Goal: Transaction & Acquisition: Purchase product/service

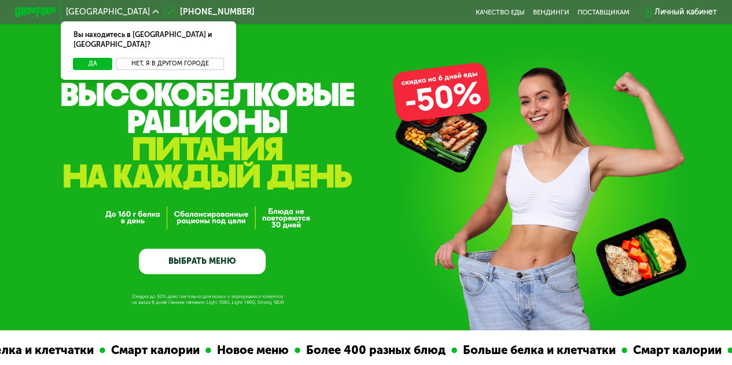
click at [182, 58] on button "Нет, я в другом городе" at bounding box center [169, 64] width 107 height 12
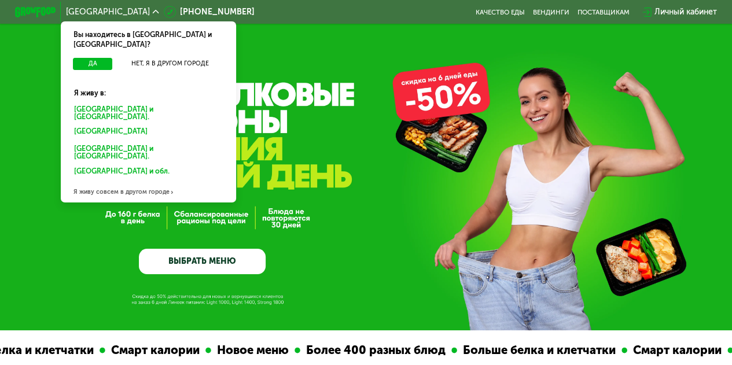
click at [133, 102] on div "[GEOGRAPHIC_DATA] и [GEOGRAPHIC_DATA]." at bounding box center [148, 112] width 163 height 21
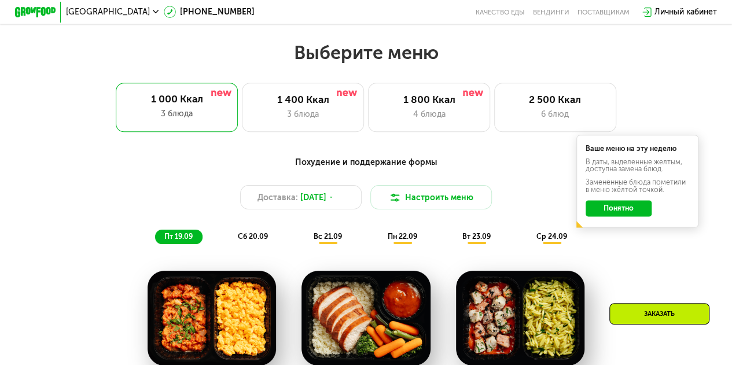
scroll to position [634, 0]
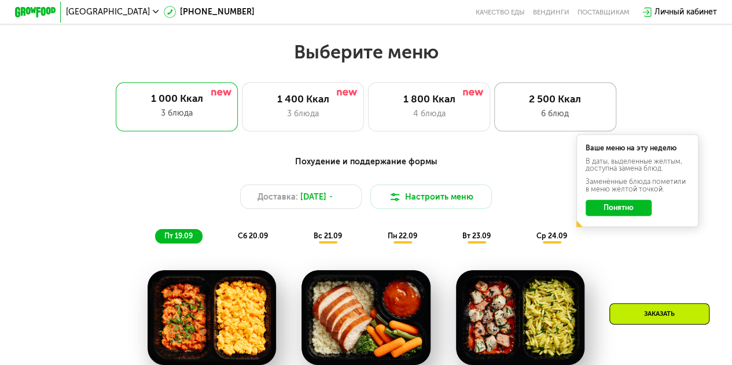
click at [549, 105] on div "2 500 Ккал" at bounding box center [555, 99] width 101 height 12
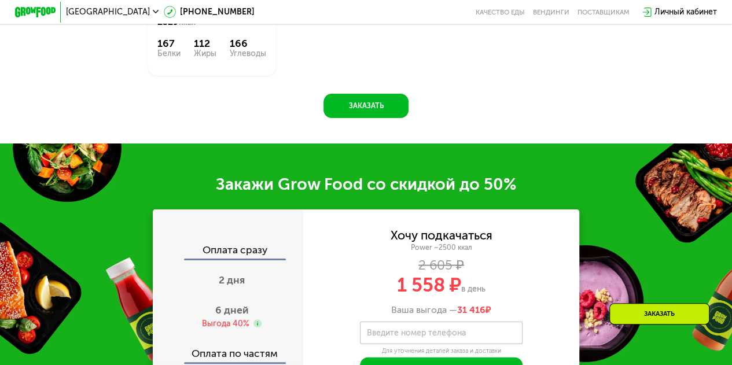
scroll to position [1095, 0]
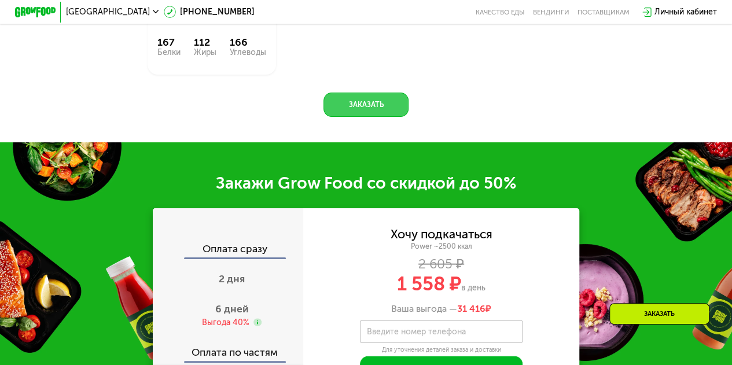
click at [395, 117] on button "Заказать" at bounding box center [365, 105] width 84 height 24
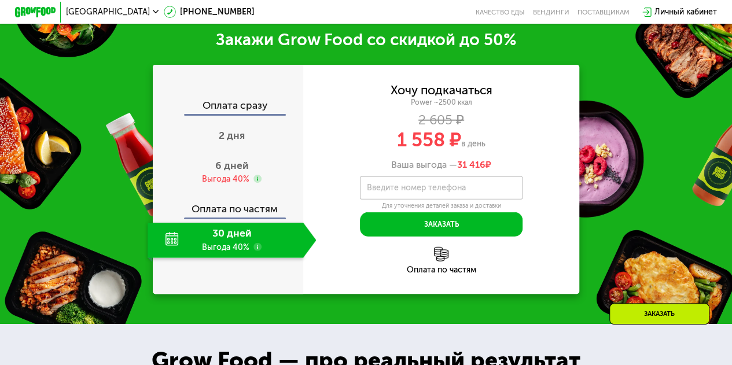
scroll to position [1426, 0]
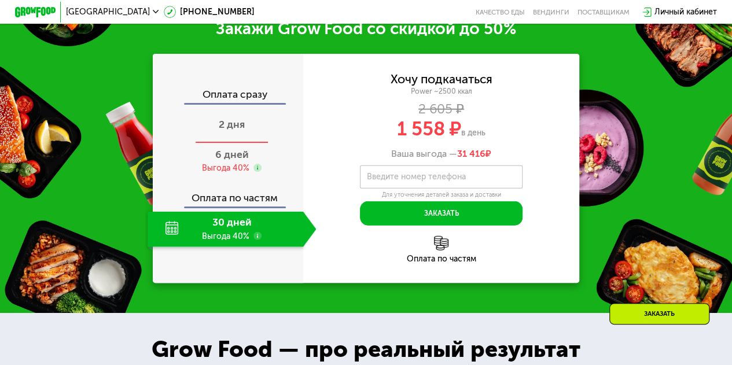
click at [228, 131] on span "2 дня" at bounding box center [232, 124] width 26 height 13
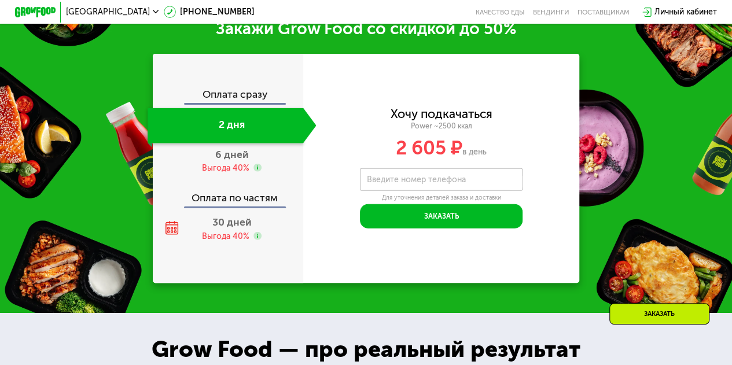
click at [403, 183] on label "Введите номер телефона" at bounding box center [415, 180] width 99 height 6
click at [403, 192] on input "Введите номер телефона" at bounding box center [441, 179] width 163 height 23
type input "**********"
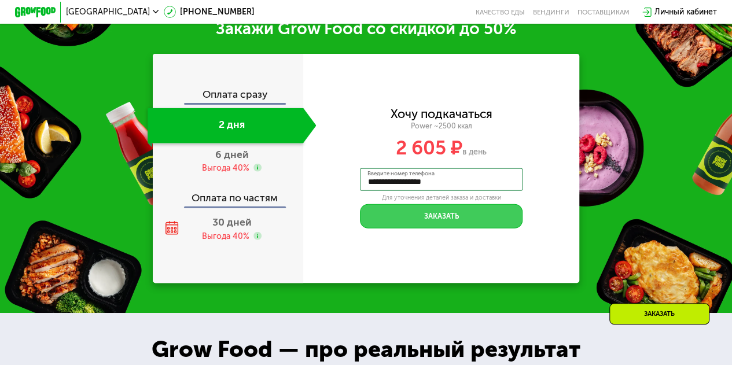
click at [400, 229] on button "Заказать" at bounding box center [441, 216] width 163 height 24
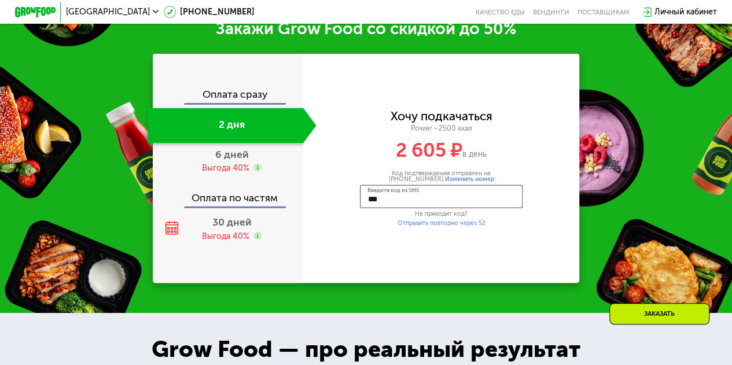
type input "****"
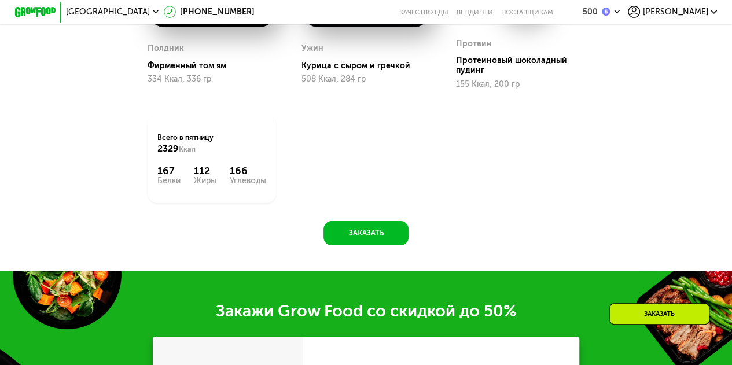
scroll to position [1394, 0]
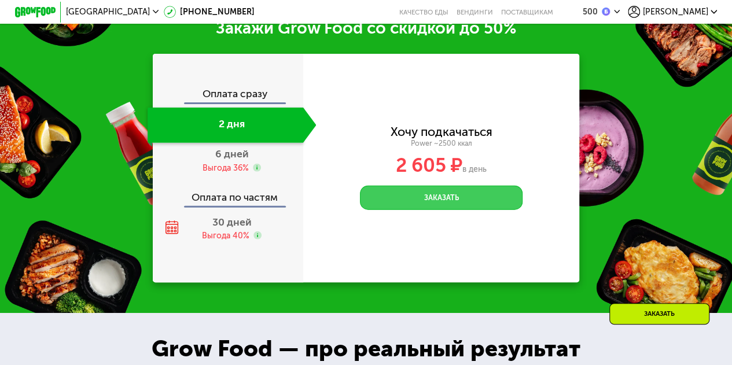
click at [433, 210] on button "Заказать" at bounding box center [441, 198] width 163 height 24
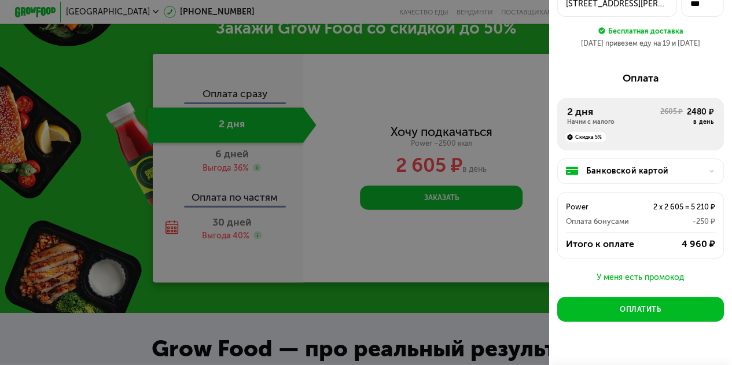
scroll to position [109, 0]
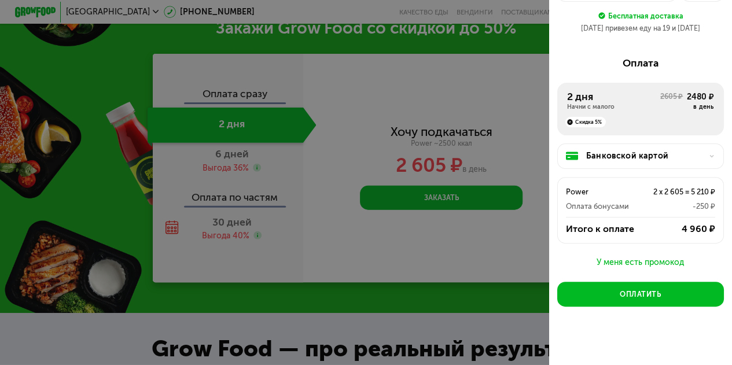
click at [620, 152] on div "Банковской картой" at bounding box center [644, 156] width 117 height 12
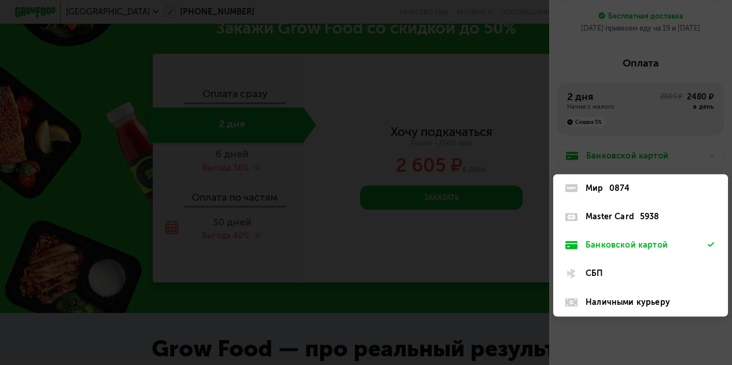
click at [611, 182] on div "0874" at bounding box center [619, 188] width 21 height 12
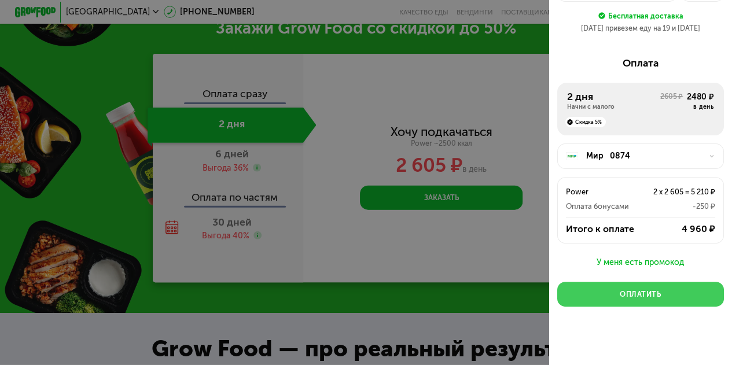
click at [620, 291] on div "Оплатить" at bounding box center [640, 294] width 41 height 10
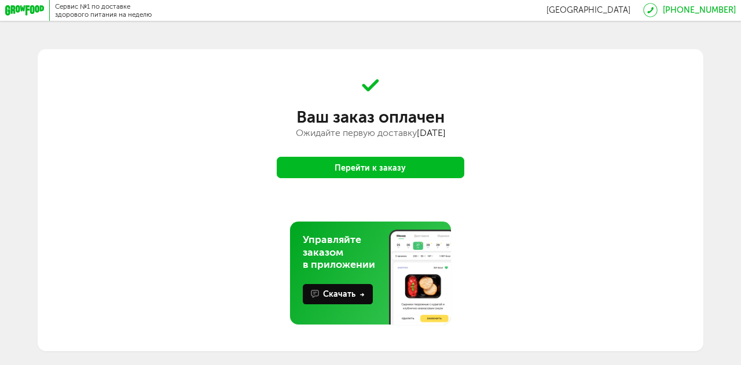
click at [410, 160] on button "Перейти к заказу" at bounding box center [370, 167] width 187 height 21
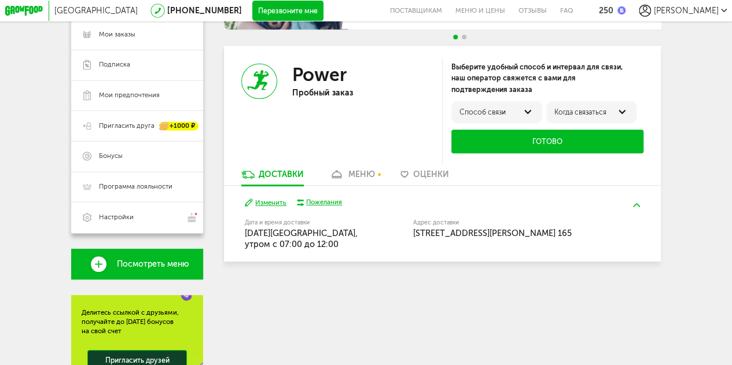
scroll to position [152, 0]
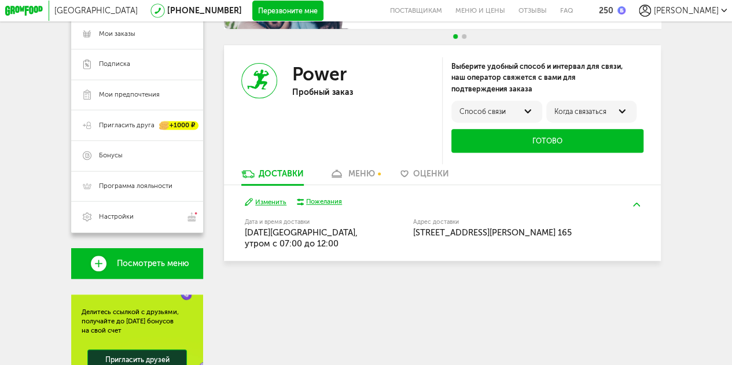
click at [365, 172] on link "меню" at bounding box center [352, 176] width 56 height 16
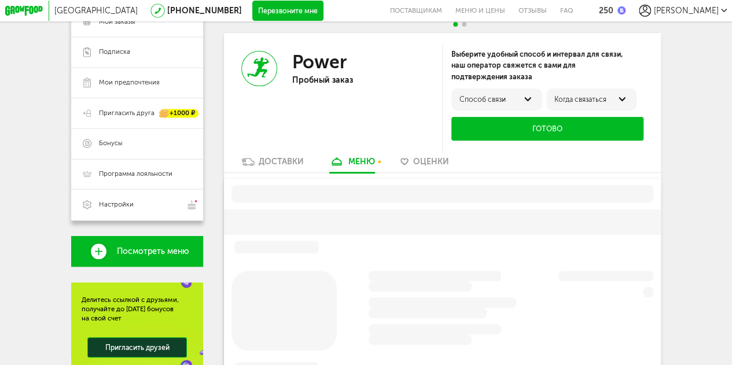
scroll to position [170, 0]
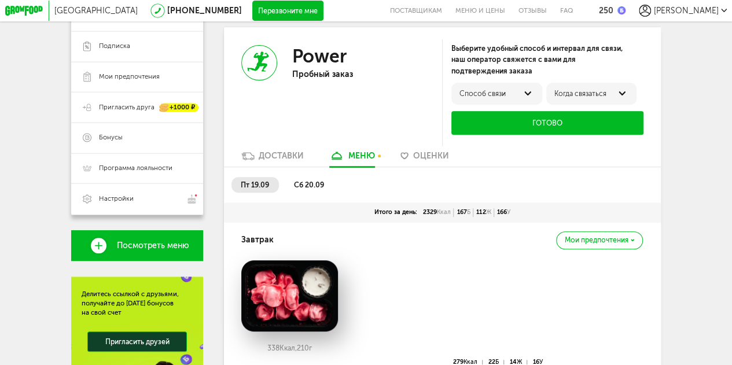
click at [498, 93] on div "Способ связи" at bounding box center [496, 94] width 74 height 8
click at [494, 101] on label "по телефону" at bounding box center [481, 97] width 45 height 8
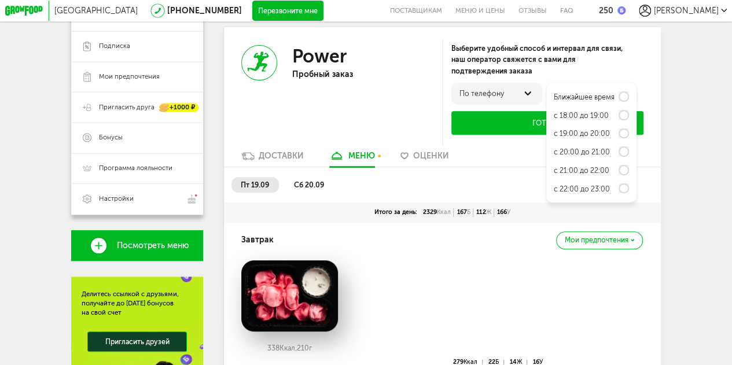
click at [575, 97] on label "Ближайшее время" at bounding box center [584, 97] width 61 height 8
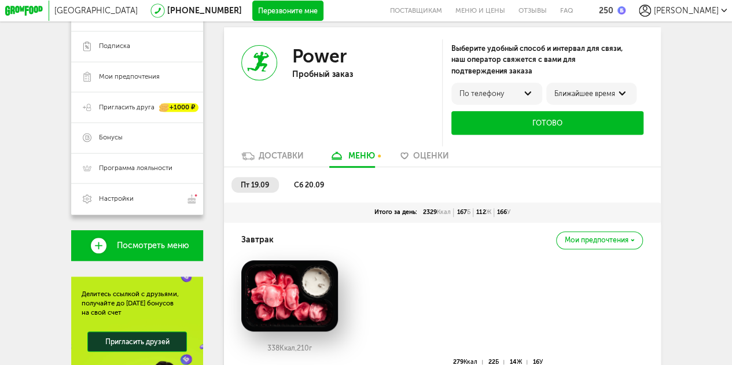
click at [553, 117] on button "Готово" at bounding box center [547, 123] width 192 height 24
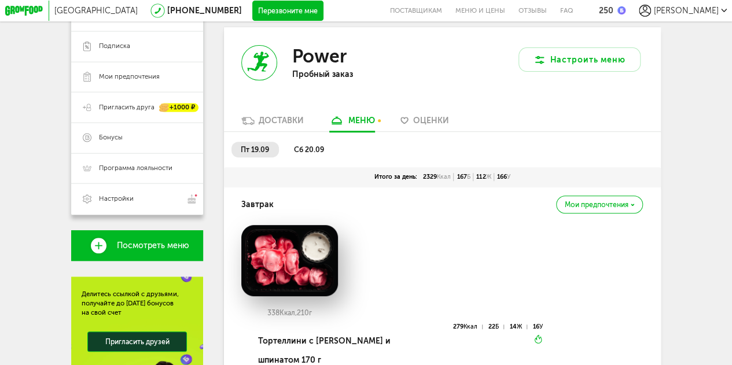
click at [552, 219] on div "Завтрак Мои предпочтения" at bounding box center [442, 204] width 402 height 35
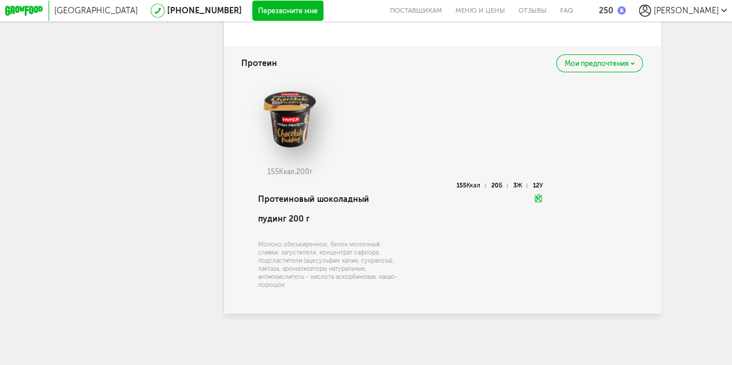
scroll to position [2193, 0]
